Goal: Check status: Check status

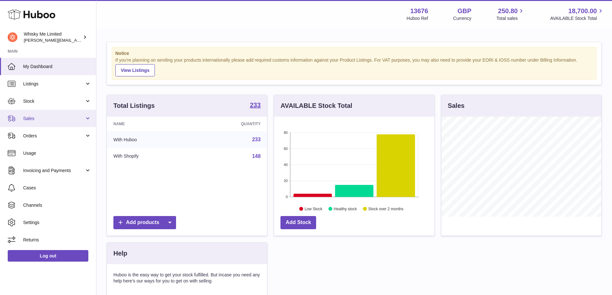
click at [50, 118] on span "Sales" at bounding box center [53, 119] width 61 height 6
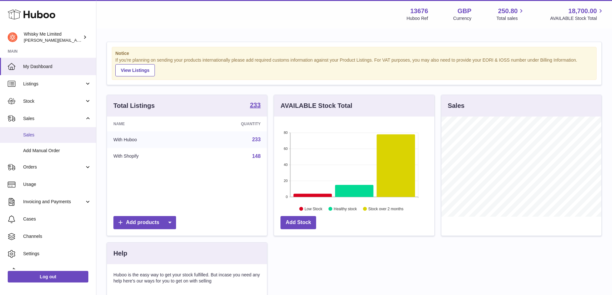
click at [46, 135] on span "Sales" at bounding box center [57, 135] width 68 height 6
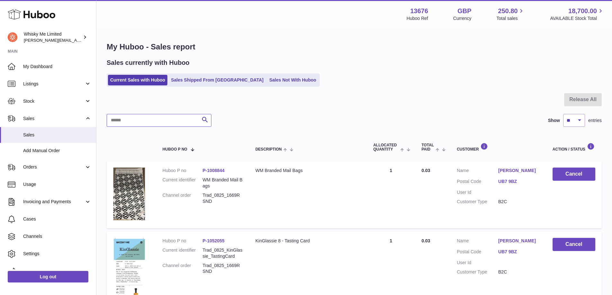
click at [138, 122] on input "text" at bounding box center [159, 120] width 105 height 13
click at [203, 77] on link "Sales Shipped From [GEOGRAPHIC_DATA]" at bounding box center [217, 80] width 97 height 11
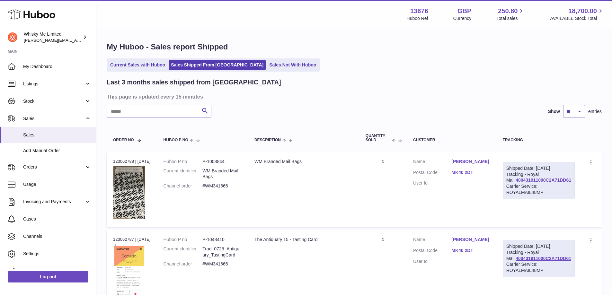
click at [152, 111] on input "text" at bounding box center [159, 111] width 105 height 13
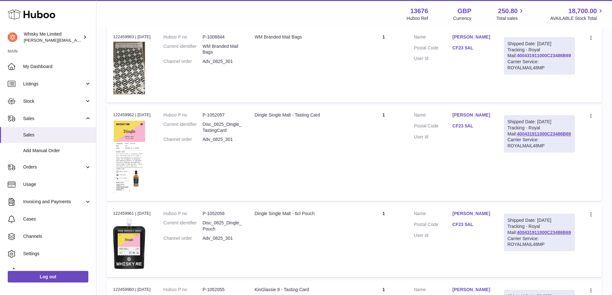
scroll to position [128, 0]
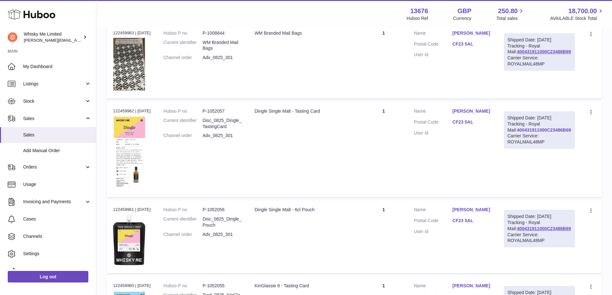
type input "********"
click at [524, 133] on link "400431911000C23486B69" at bounding box center [544, 129] width 54 height 5
click at [39, 137] on span "Sales" at bounding box center [57, 135] width 68 height 6
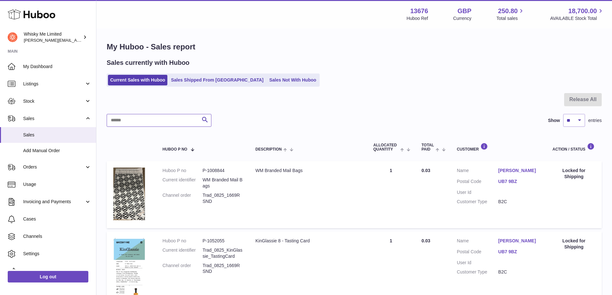
click at [158, 120] on input "text" at bounding box center [159, 120] width 105 height 13
click at [213, 79] on link "Sales Shipped From [GEOGRAPHIC_DATA]" at bounding box center [217, 80] width 97 height 11
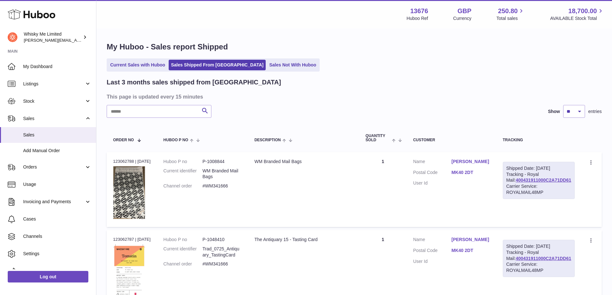
click at [135, 106] on input "text" at bounding box center [159, 111] width 105 height 13
paste input "********"
type input "********"
click at [0, 110] on div at bounding box center [0, 147] width 0 height 295
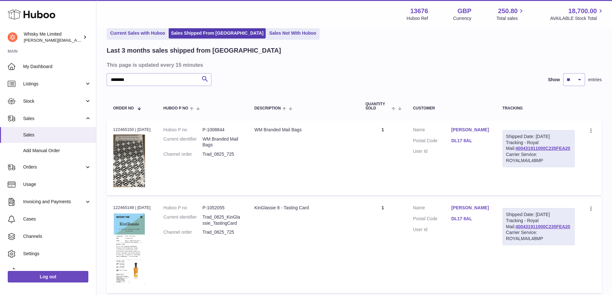
scroll to position [32, 0]
click at [542, 151] on link "400431911000C235FEA20" at bounding box center [542, 147] width 55 height 5
